Goal: Navigation & Orientation: Find specific page/section

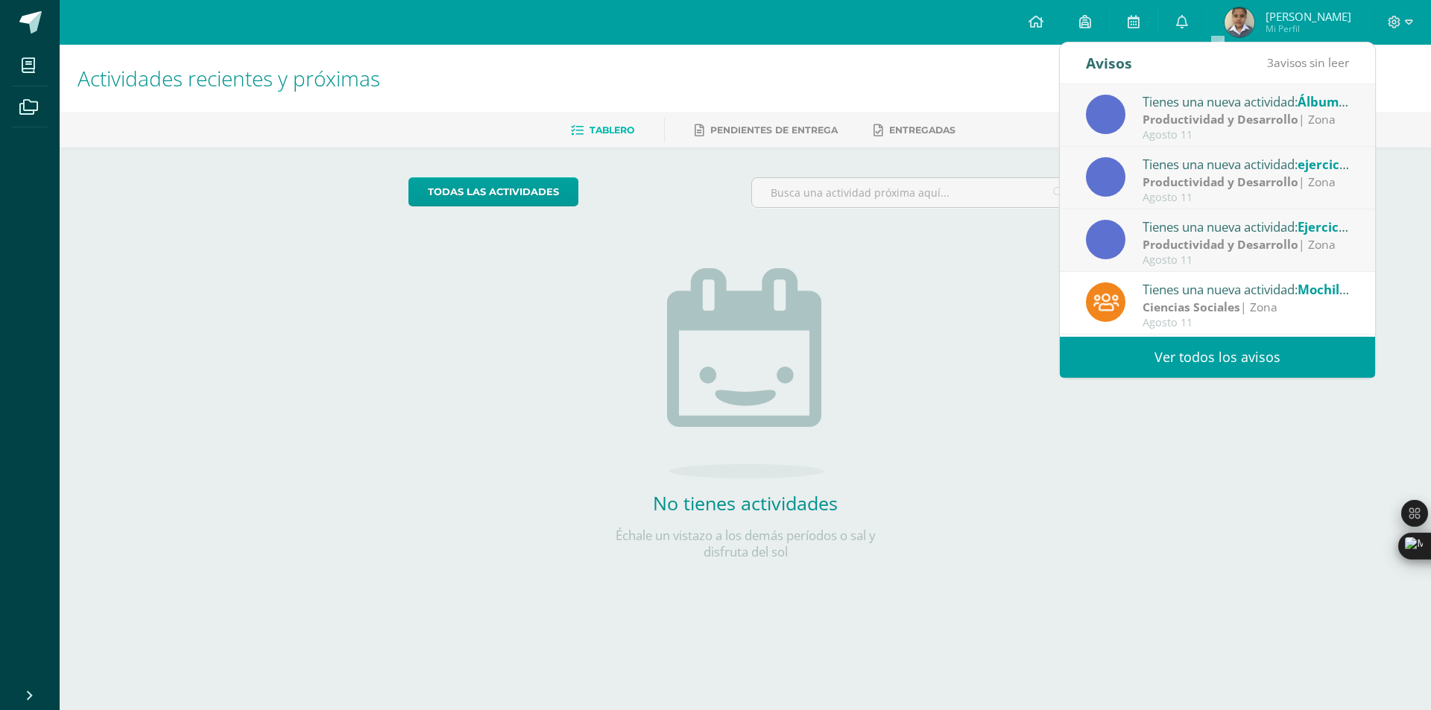
click at [1222, 357] on link "Ver todos los avisos" at bounding box center [1217, 357] width 315 height 41
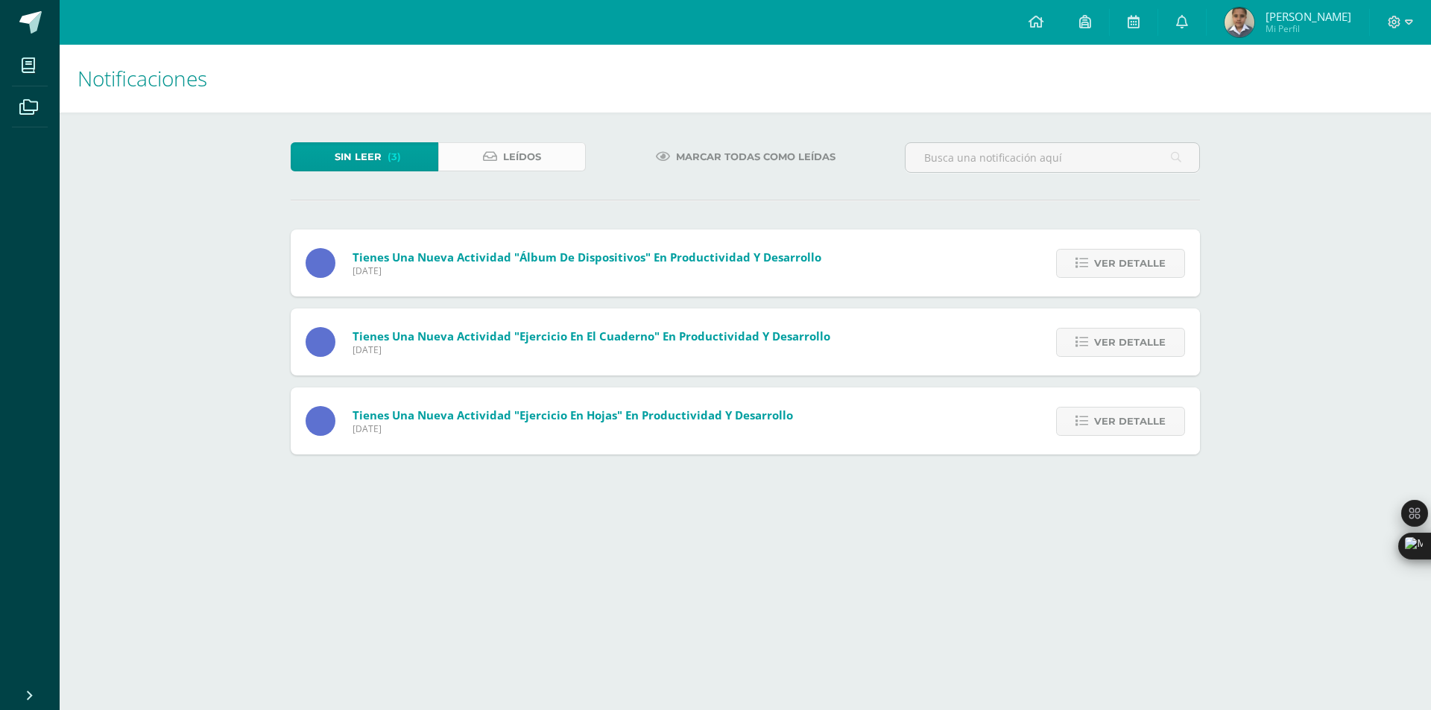
click at [516, 162] on span "Leídos" at bounding box center [522, 157] width 38 height 28
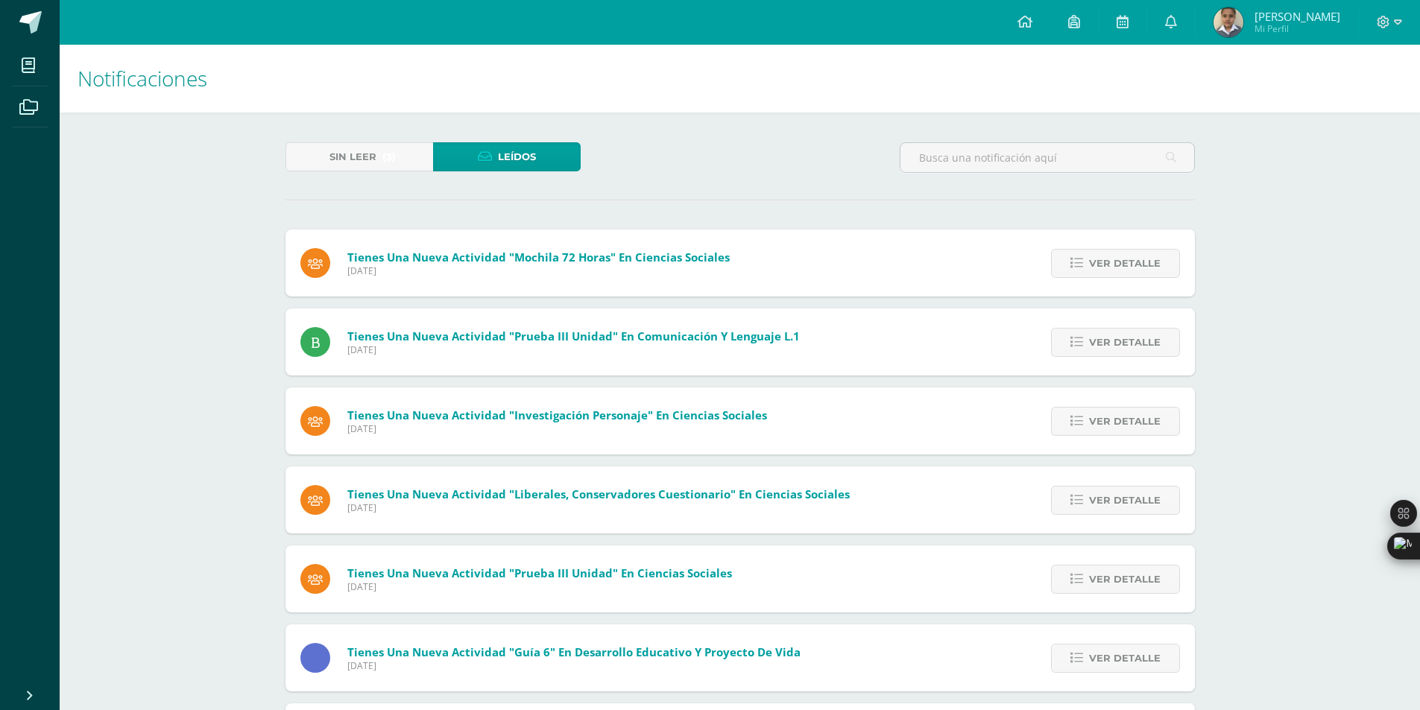
click at [516, 162] on span "Leídos" at bounding box center [517, 157] width 38 height 28
